Goal: Transaction & Acquisition: Register for event/course

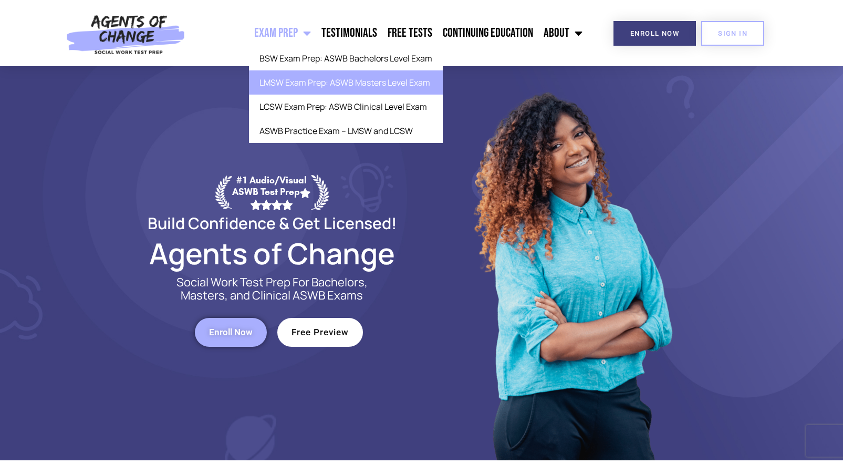
click at [301, 90] on link "LMSW Exam Prep: ASWB Masters Level Exam" at bounding box center [346, 82] width 194 height 24
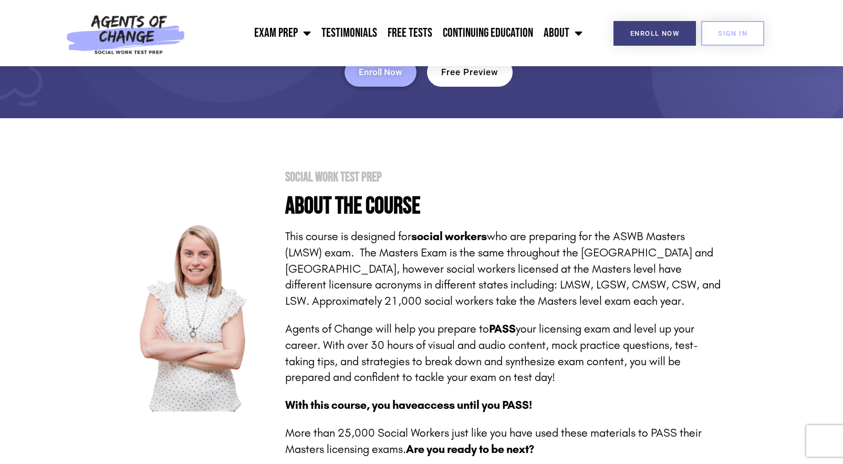
scroll to position [61, 0]
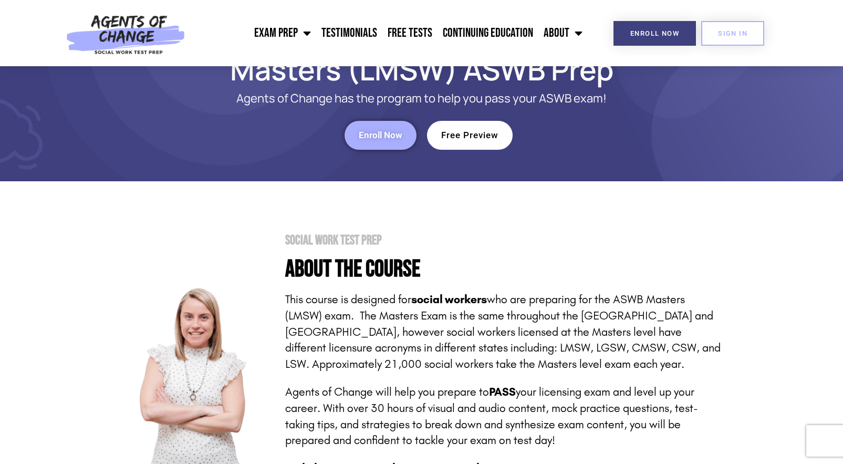
click at [459, 138] on span "Free Preview" at bounding box center [469, 135] width 57 height 9
click at [381, 144] on link "Enroll Now" at bounding box center [381, 135] width 72 height 29
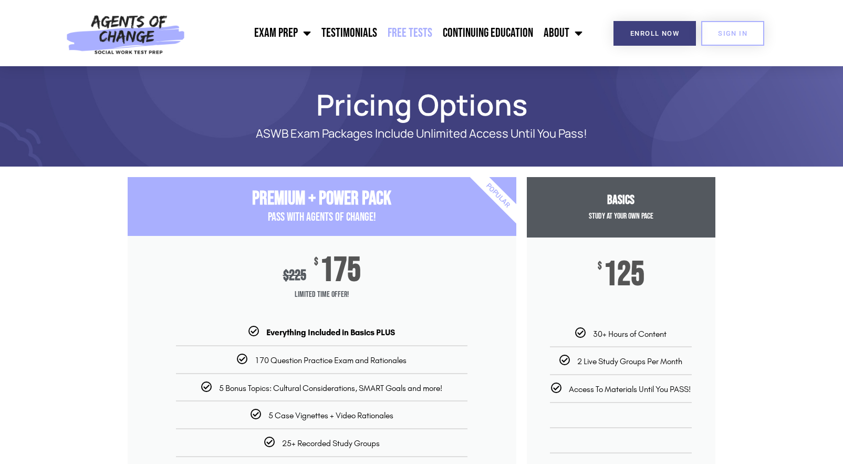
click at [397, 30] on link "Free Tests" at bounding box center [409, 33] width 55 height 26
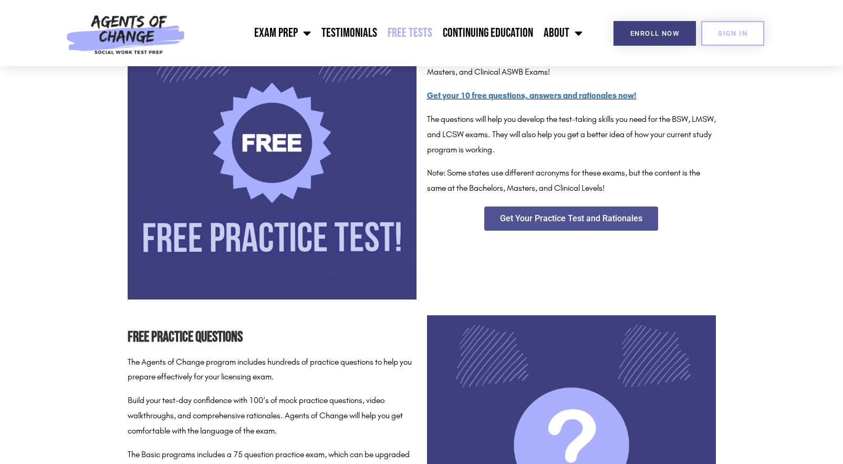
scroll to position [218, 0]
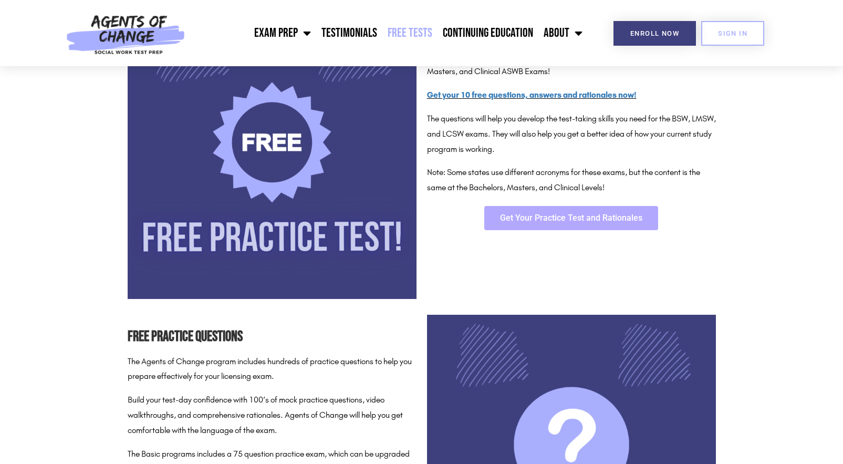
click at [520, 221] on span "Get Your Practice Test and Rationales" at bounding box center [571, 218] width 142 height 8
